Goal: Task Accomplishment & Management: Manage account settings

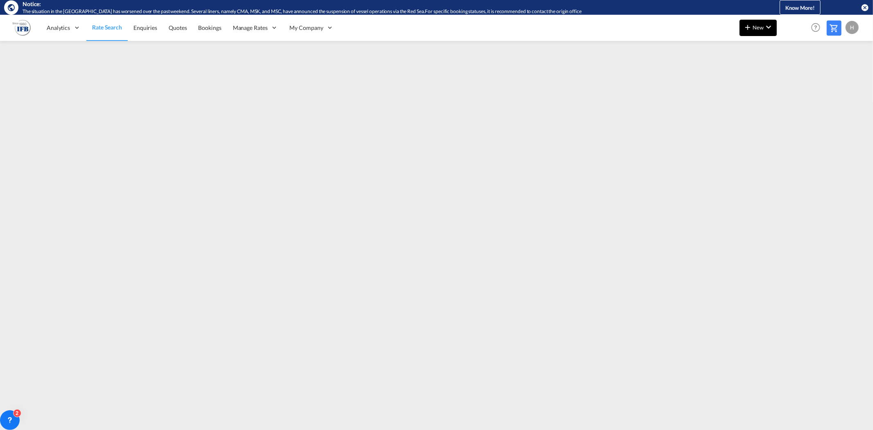
click at [768, 25] on md-icon "icon-chevron-down" at bounding box center [769, 27] width 10 height 10
click at [793, 74] on span "Ratesheet" at bounding box center [792, 76] width 9 height 16
click at [100, 25] on span "Rate Search" at bounding box center [106, 27] width 29 height 7
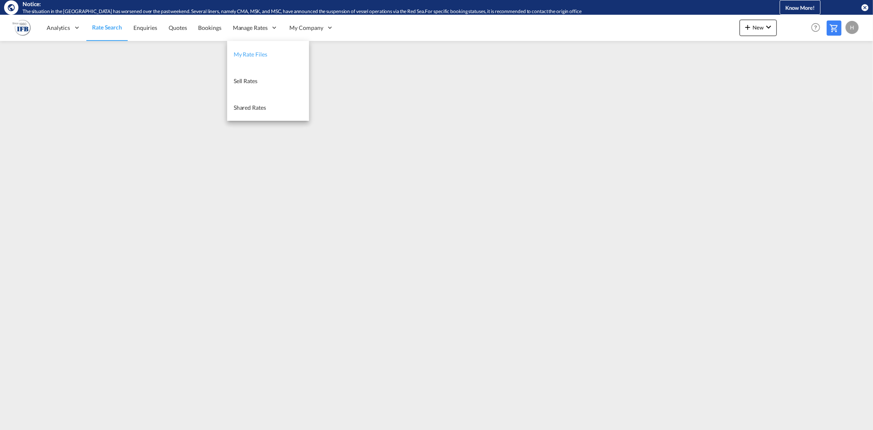
click at [255, 53] on span "My Rate Files" at bounding box center [251, 54] width 34 height 7
